Goal: Information Seeking & Learning: Learn about a topic

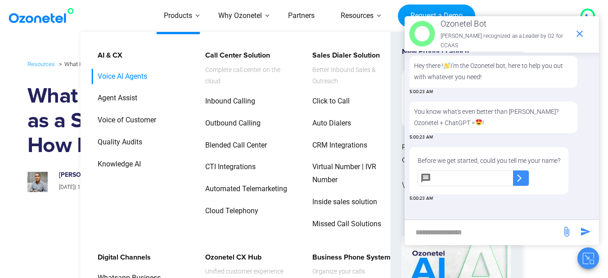
click at [122, 79] on link "Voice AI Agents" at bounding box center [120, 77] width 57 height 16
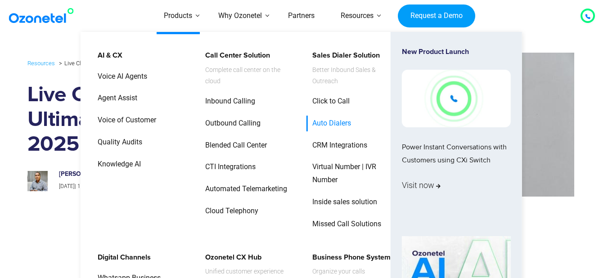
click at [330, 116] on link "Auto Dialers" at bounding box center [330, 124] width 46 height 16
